Goal: Information Seeking & Learning: Learn about a topic

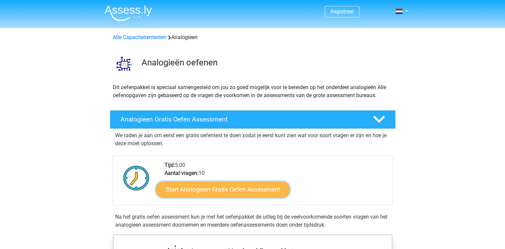
click at [213, 184] on link "Start Analogieen Gratis Oefen Assessment" at bounding box center [223, 189] width 134 height 16
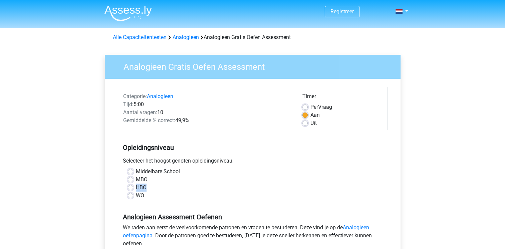
drag, startPoint x: 0, startPoint y: 0, endPoint x: 155, endPoint y: 164, distance: 226.0
click at [155, 164] on div "Opleidingsniveau Selecteer het hoogst genoten opleidingsniveau. [GEOGRAPHIC_DAT…" at bounding box center [252, 169] width 269 height 72
drag, startPoint x: 155, startPoint y: 164, endPoint x: 129, endPoint y: 172, distance: 27.2
click at [136, 172] on label "Middelbare School" at bounding box center [158, 171] width 44 height 8
click at [129, 172] on input "Middelbare School" at bounding box center [130, 170] width 5 height 7
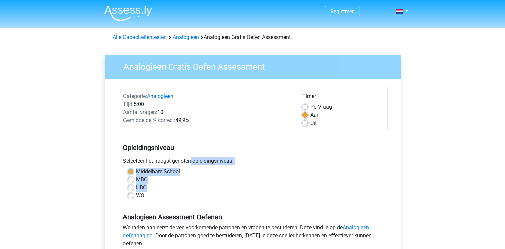
radio input "true"
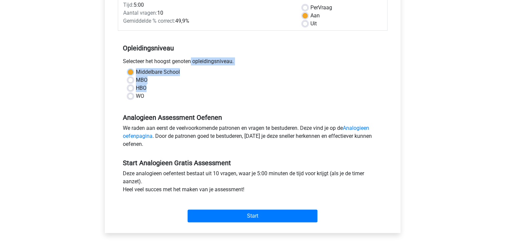
scroll to position [102, 0]
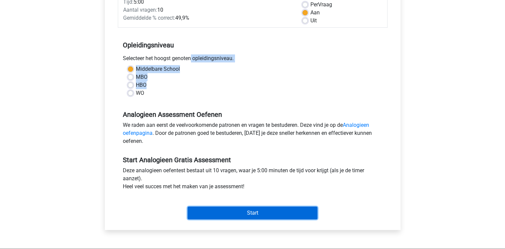
click at [285, 210] on input "Start" at bounding box center [252, 212] width 130 height 13
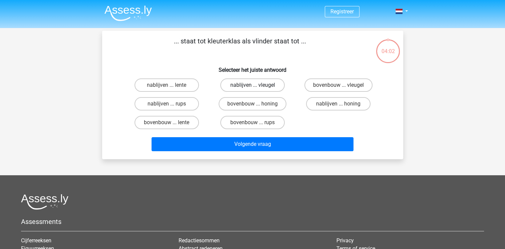
click at [234, 81] on label "nablijven ... vleugel" at bounding box center [252, 84] width 64 height 13
click at [252, 85] on input "nablijven ... vleugel" at bounding box center [254, 87] width 4 height 4
radio input "true"
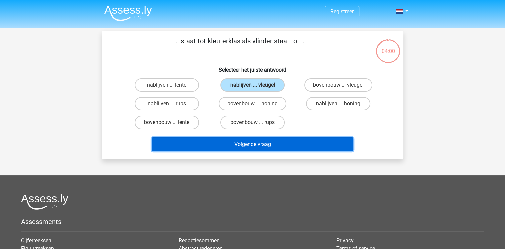
click at [261, 145] on button "Volgende vraag" at bounding box center [252, 144] width 202 height 14
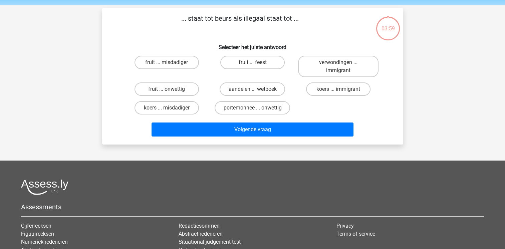
scroll to position [31, 0]
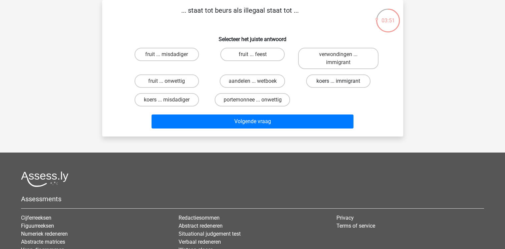
click at [318, 81] on label "koers ... immigrant" at bounding box center [338, 80] width 64 height 13
click at [338, 81] on input "koers ... immigrant" at bounding box center [340, 83] width 4 height 4
radio input "true"
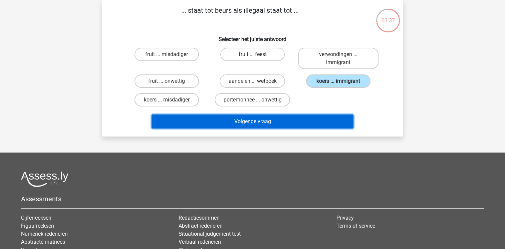
click at [253, 126] on button "Volgende vraag" at bounding box center [252, 121] width 202 height 14
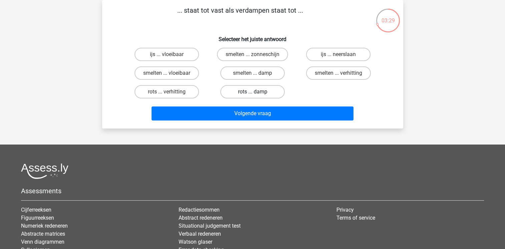
click at [248, 90] on label "rots ... damp" at bounding box center [252, 91] width 64 height 13
click at [252, 92] on input "rots ... damp" at bounding box center [254, 94] width 4 height 4
radio input "true"
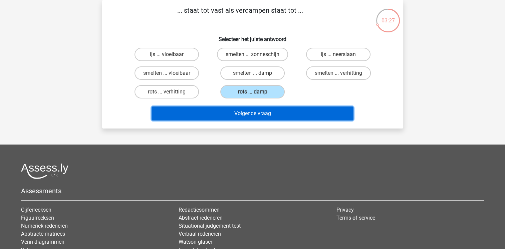
click at [256, 116] on button "Volgende vraag" at bounding box center [252, 113] width 202 height 14
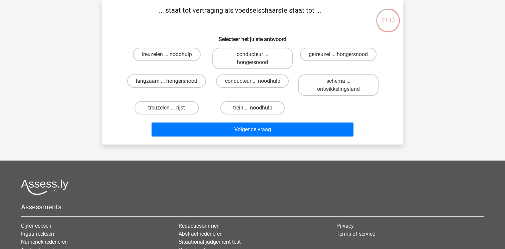
click at [184, 83] on label "langzaam ... hongersnood" at bounding box center [166, 80] width 79 height 13
click at [171, 83] on input "langzaam ... hongersnood" at bounding box center [168, 83] width 4 height 4
radio input "true"
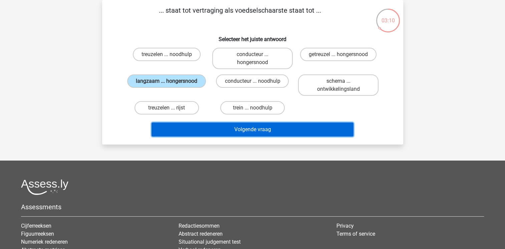
click at [231, 129] on button "Volgende vraag" at bounding box center [252, 129] width 202 height 14
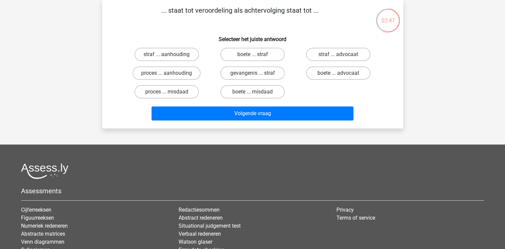
click at [169, 56] on input "straf ... aanhouding" at bounding box center [168, 56] width 4 height 4
radio input "true"
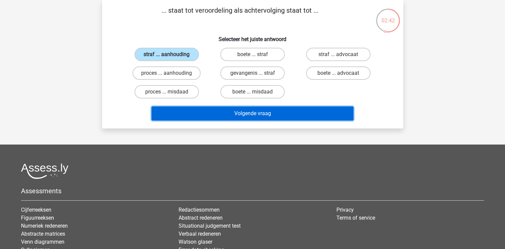
click at [230, 112] on button "Volgende vraag" at bounding box center [252, 113] width 202 height 14
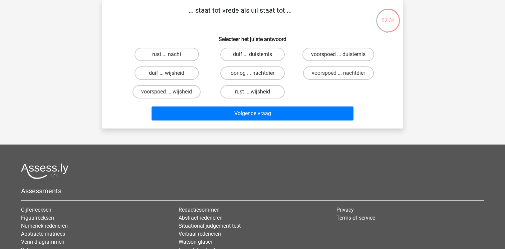
click at [165, 74] on label "duif ... wijsheid" at bounding box center [166, 72] width 64 height 13
click at [166, 74] on input "duif ... wijsheid" at bounding box center [168, 75] width 4 height 4
radio input "true"
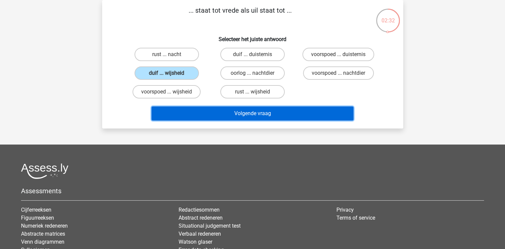
click at [211, 118] on button "Volgende vraag" at bounding box center [252, 113] width 202 height 14
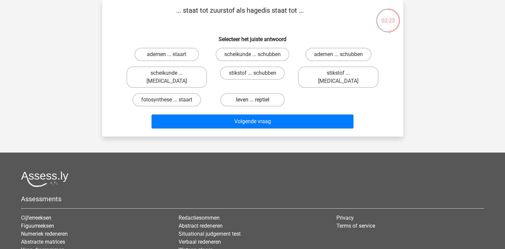
click at [239, 93] on label "leven ... reptiel" at bounding box center [252, 99] width 64 height 13
click at [252, 100] on input "leven ... reptiel" at bounding box center [254, 102] width 4 height 4
radio input "true"
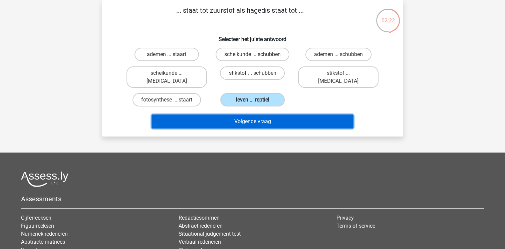
click at [244, 115] on button "Volgende vraag" at bounding box center [252, 121] width 202 height 14
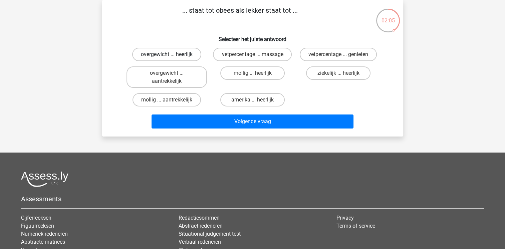
click at [186, 55] on label "overgewicht ... heerlijk" at bounding box center [166, 54] width 69 height 13
click at [171, 55] on input "overgewicht ... heerlijk" at bounding box center [168, 56] width 4 height 4
radio input "true"
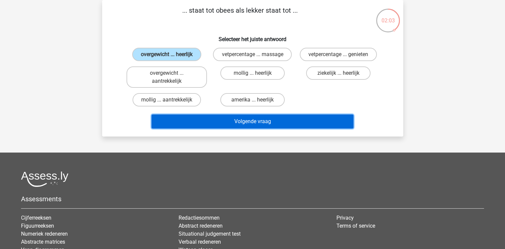
click at [244, 121] on button "Volgende vraag" at bounding box center [252, 121] width 202 height 14
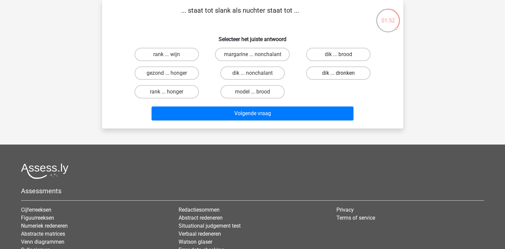
click at [325, 70] on label "dik ... dronken" at bounding box center [338, 72] width 64 height 13
click at [338, 73] on input "dik ... dronken" at bounding box center [340, 75] width 4 height 4
radio input "true"
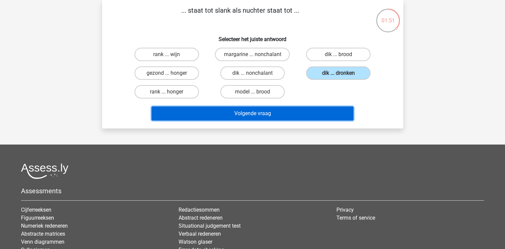
click at [307, 115] on button "Volgende vraag" at bounding box center [252, 113] width 202 height 14
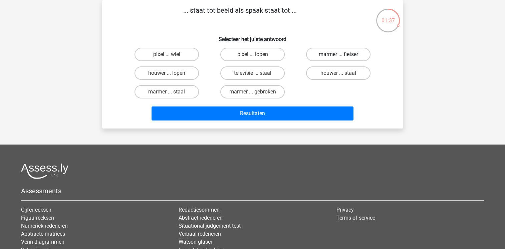
click at [346, 52] on label "marmer ... fietser" at bounding box center [338, 54] width 64 height 13
click at [342, 54] on input "marmer ... fietser" at bounding box center [340, 56] width 4 height 4
radio input "true"
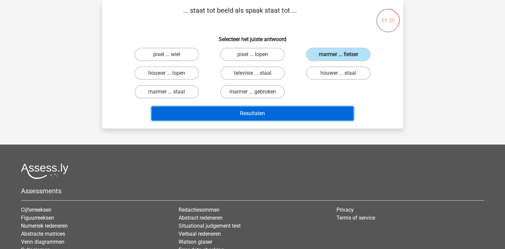
click at [311, 117] on button "Resultaten" at bounding box center [252, 113] width 202 height 14
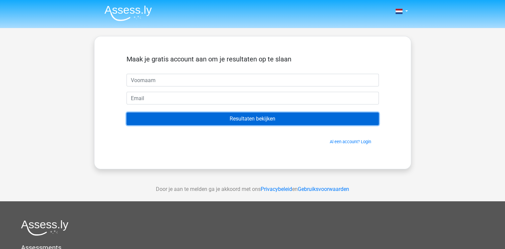
click at [311, 117] on input "Resultaten bekijken" at bounding box center [252, 118] width 252 height 13
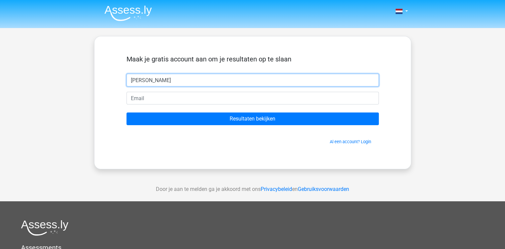
type input "shirley"
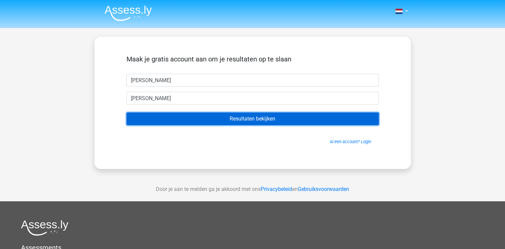
click at [317, 121] on input "Resultaten bekijken" at bounding box center [252, 118] width 252 height 13
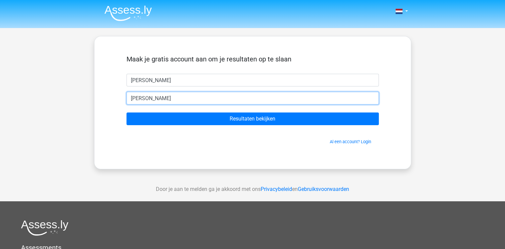
click at [216, 92] on input "shirle" at bounding box center [252, 98] width 252 height 13
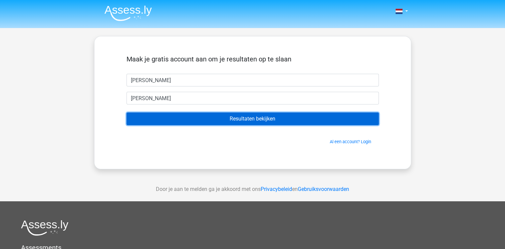
click at [314, 120] on input "Resultaten bekijken" at bounding box center [252, 118] width 252 height 13
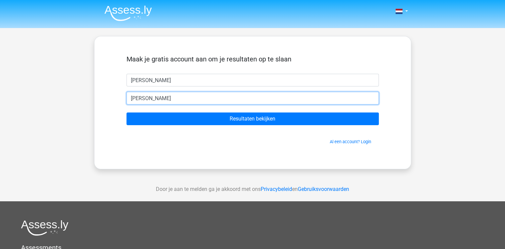
type input "shirley.blanchaert1@telenet.be"
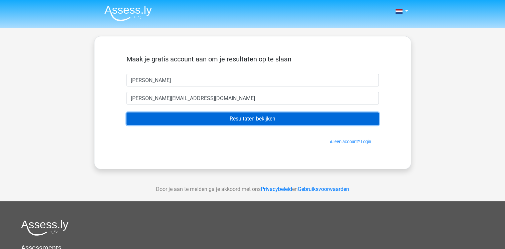
click at [252, 120] on input "Resultaten bekijken" at bounding box center [252, 118] width 252 height 13
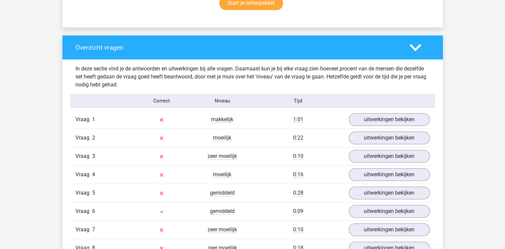
scroll to position [472, 0]
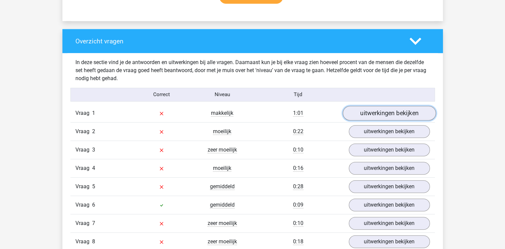
click at [387, 114] on link "uitwerkingen bekijken" at bounding box center [388, 113] width 93 height 15
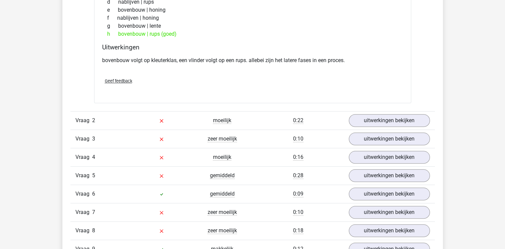
scroll to position [672, 0]
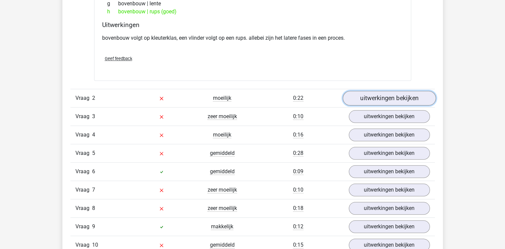
click at [379, 102] on link "uitwerkingen bekijken" at bounding box center [388, 98] width 93 height 15
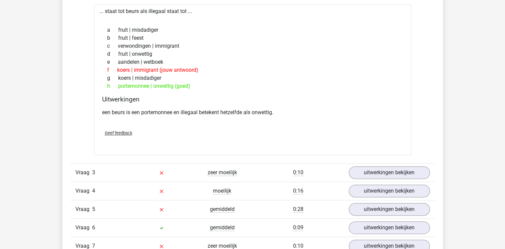
scroll to position [787, 0]
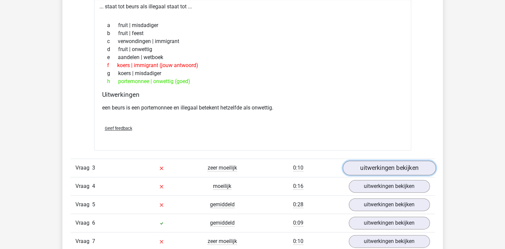
click at [402, 169] on link "uitwerkingen bekijken" at bounding box center [388, 168] width 93 height 15
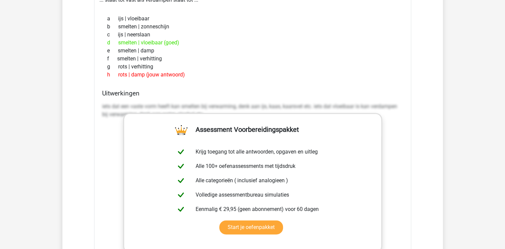
scroll to position [1023, 0]
